Goal: Information Seeking & Learning: Learn about a topic

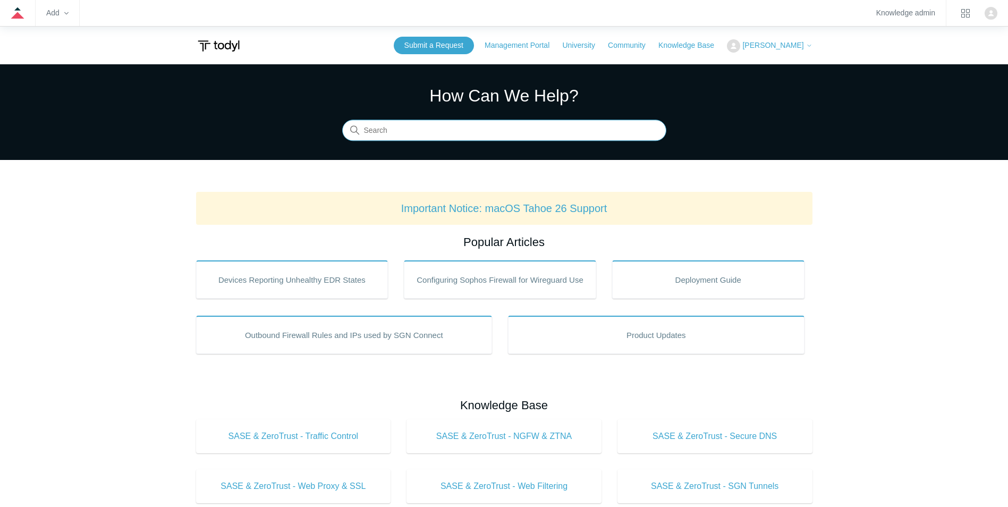
click at [407, 133] on input "Search" at bounding box center [504, 130] width 324 height 21
type input "reporting"
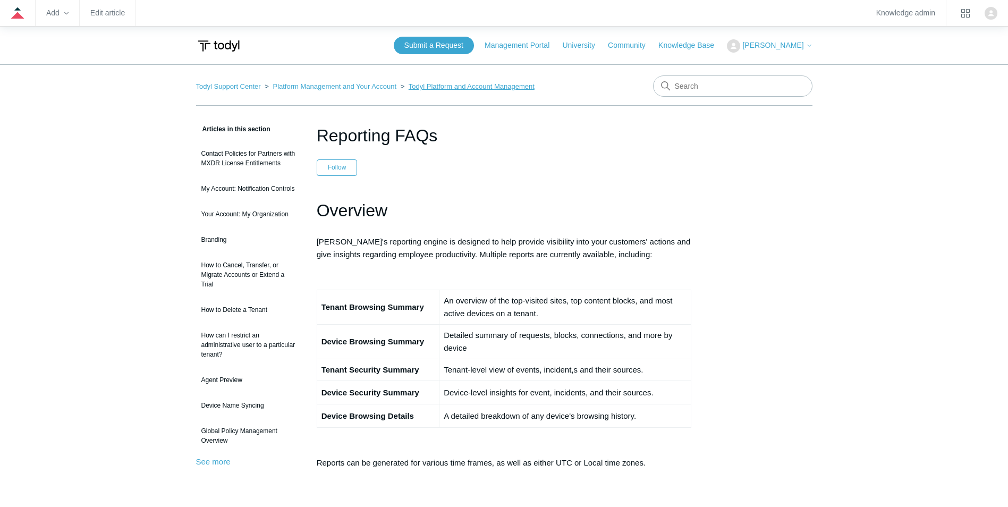
click at [437, 88] on link "Todyl Platform and Account Management" at bounding box center [472, 86] width 126 height 8
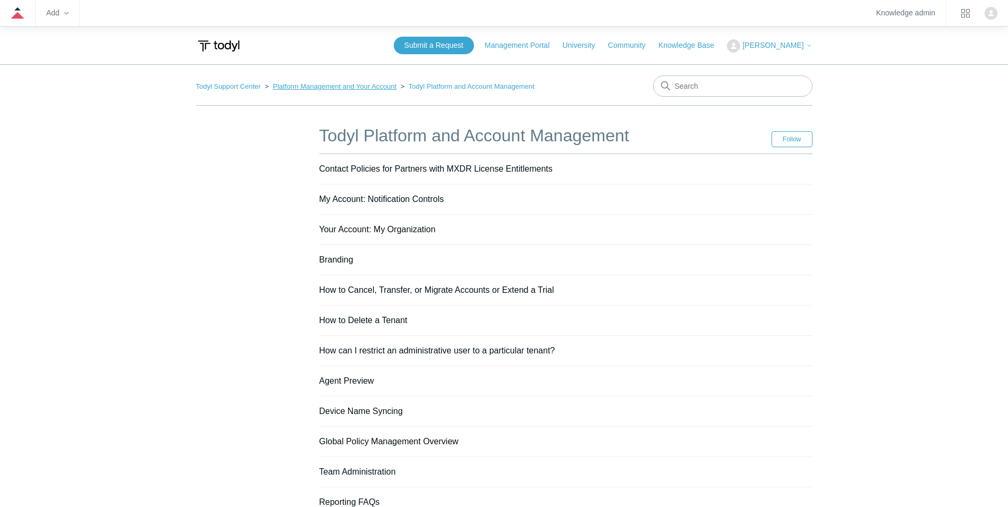
click at [344, 89] on link "Platform Management and Your Account" at bounding box center [335, 86] width 124 height 8
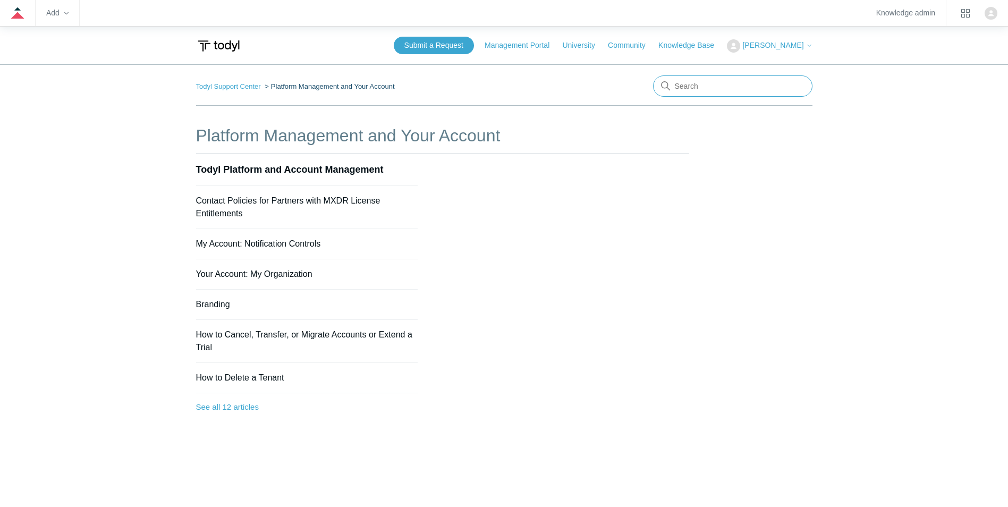
click at [695, 82] on input "Search" at bounding box center [732, 85] width 159 height 21
type input "reporting"
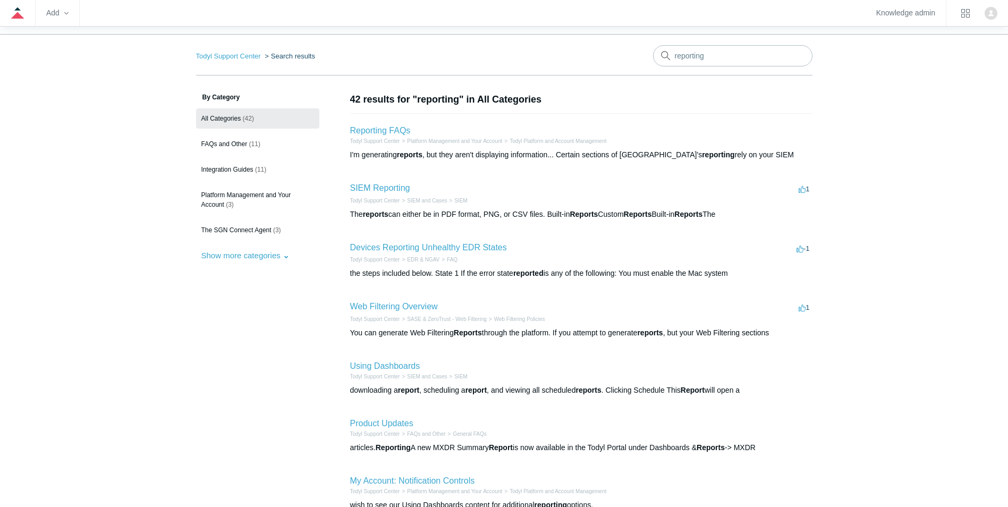
scroll to position [106, 0]
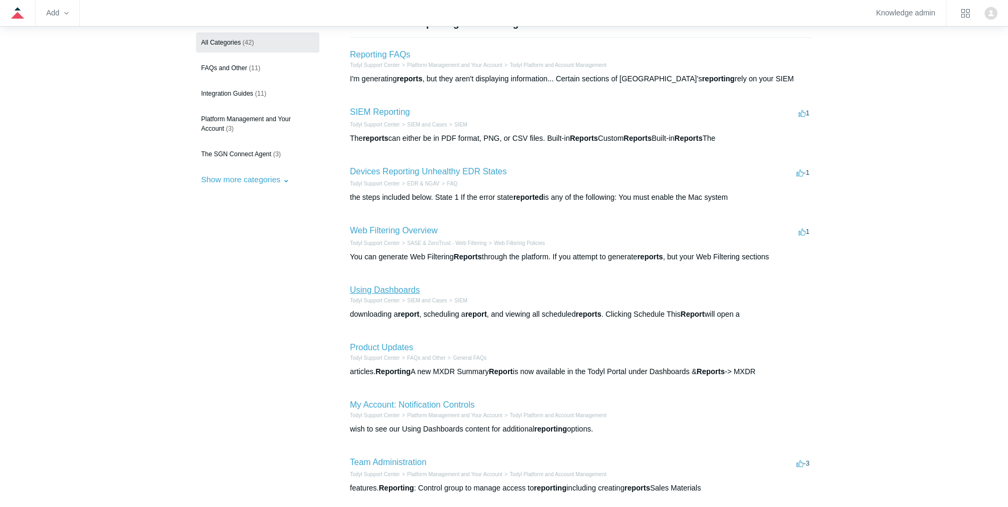
click at [393, 287] on link "Using Dashboards" at bounding box center [385, 289] width 70 height 9
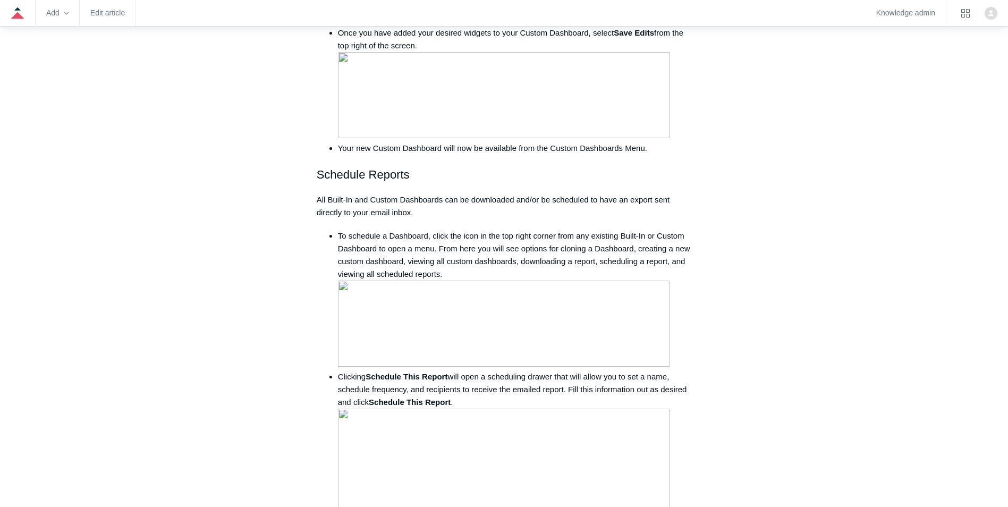
scroll to position [1541, 0]
